Goal: Navigation & Orientation: Find specific page/section

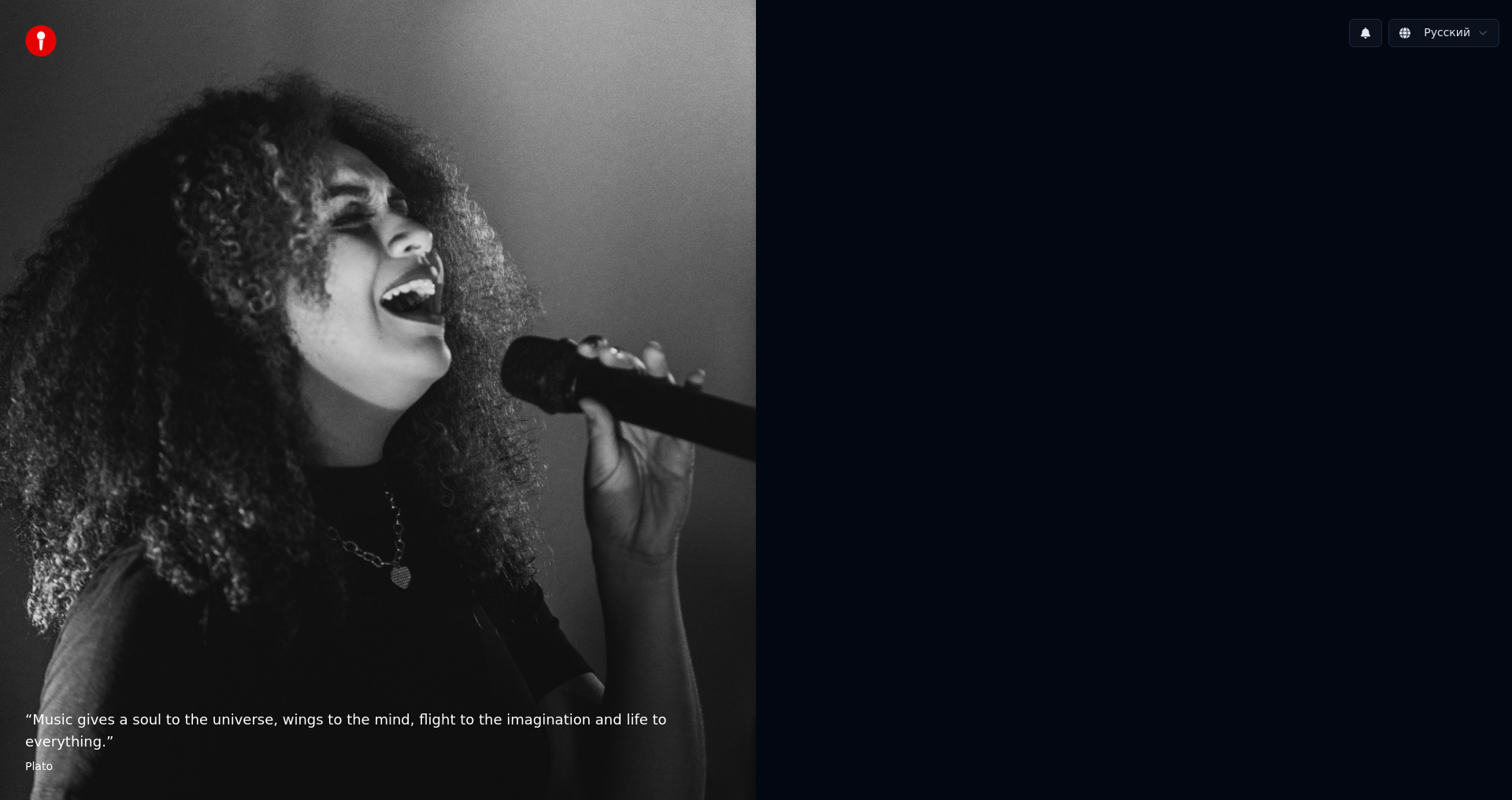
click at [1144, 271] on div at bounding box center [1134, 399] width 756 height 678
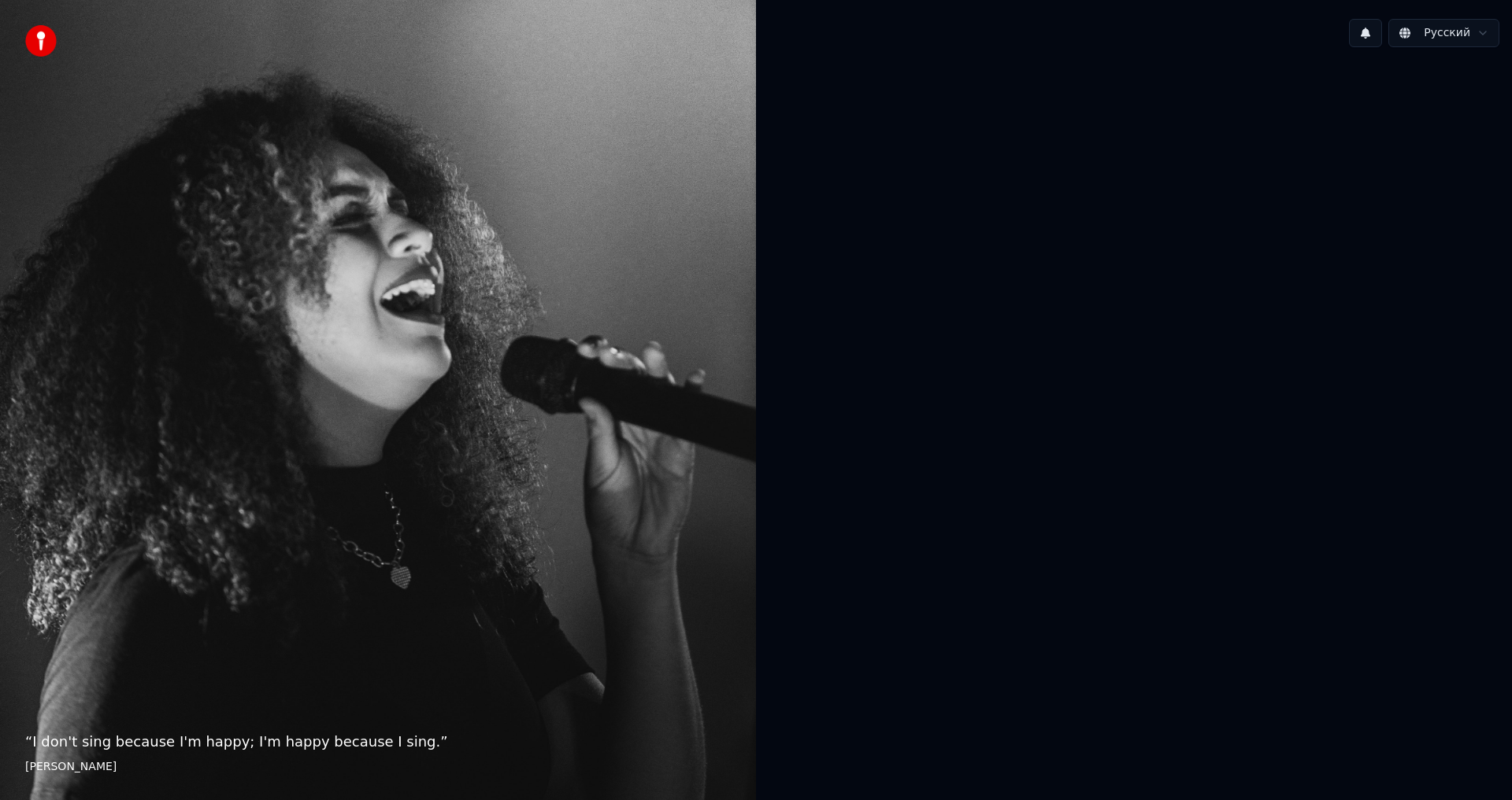
click at [1286, 626] on div at bounding box center [1134, 399] width 756 height 678
click at [40, 42] on img at bounding box center [40, 40] width 32 height 32
